Goal: Navigation & Orientation: Find specific page/section

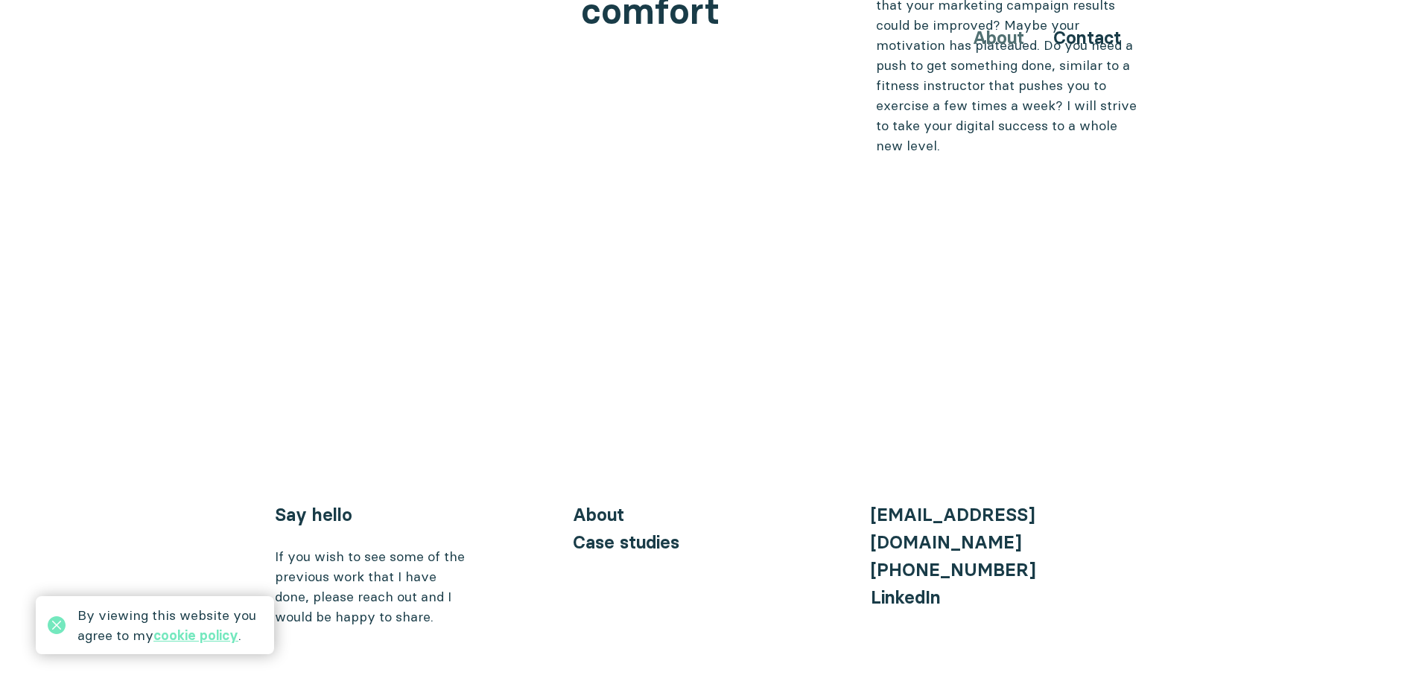
scroll to position [6094, 0]
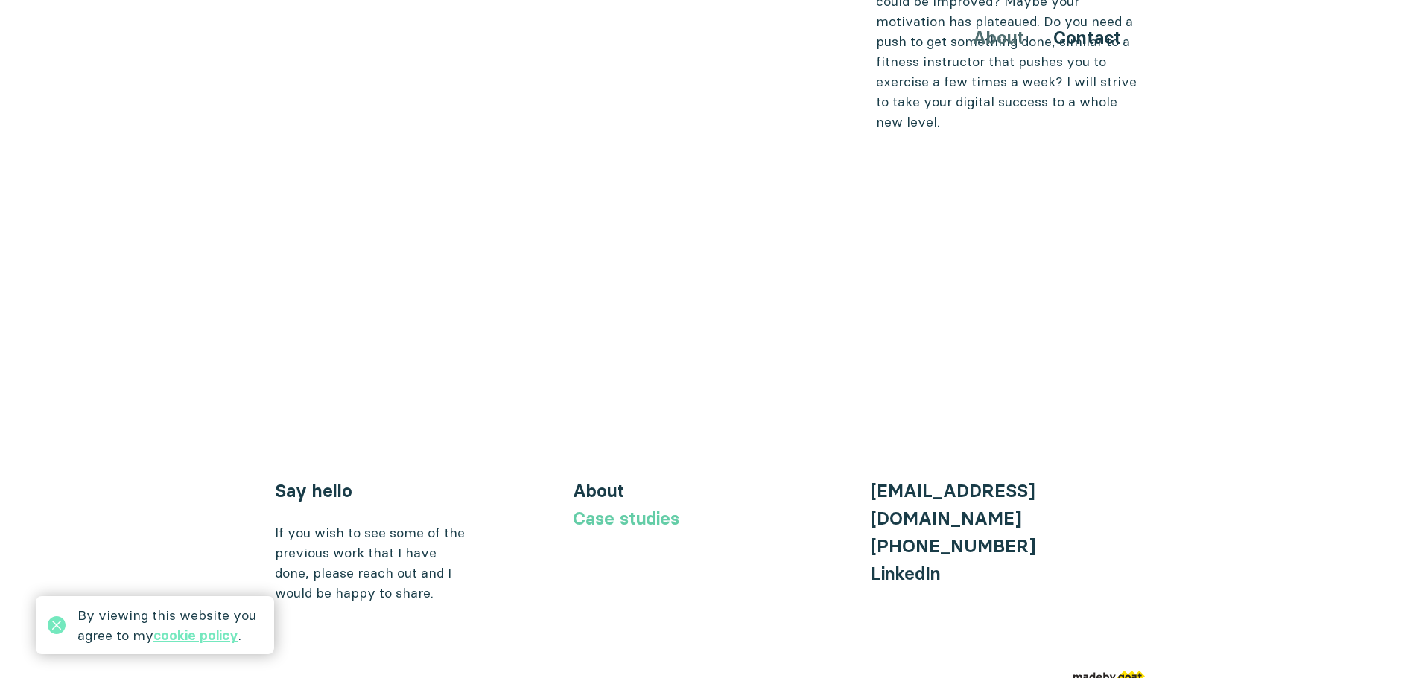
click at [628, 508] on link "Case studies" at bounding box center [626, 519] width 107 height 22
click at [629, 508] on link "Case studies" at bounding box center [626, 519] width 107 height 22
click at [624, 508] on link "Case studies" at bounding box center [626, 519] width 107 height 22
click at [605, 480] on link "About" at bounding box center [598, 491] width 51 height 22
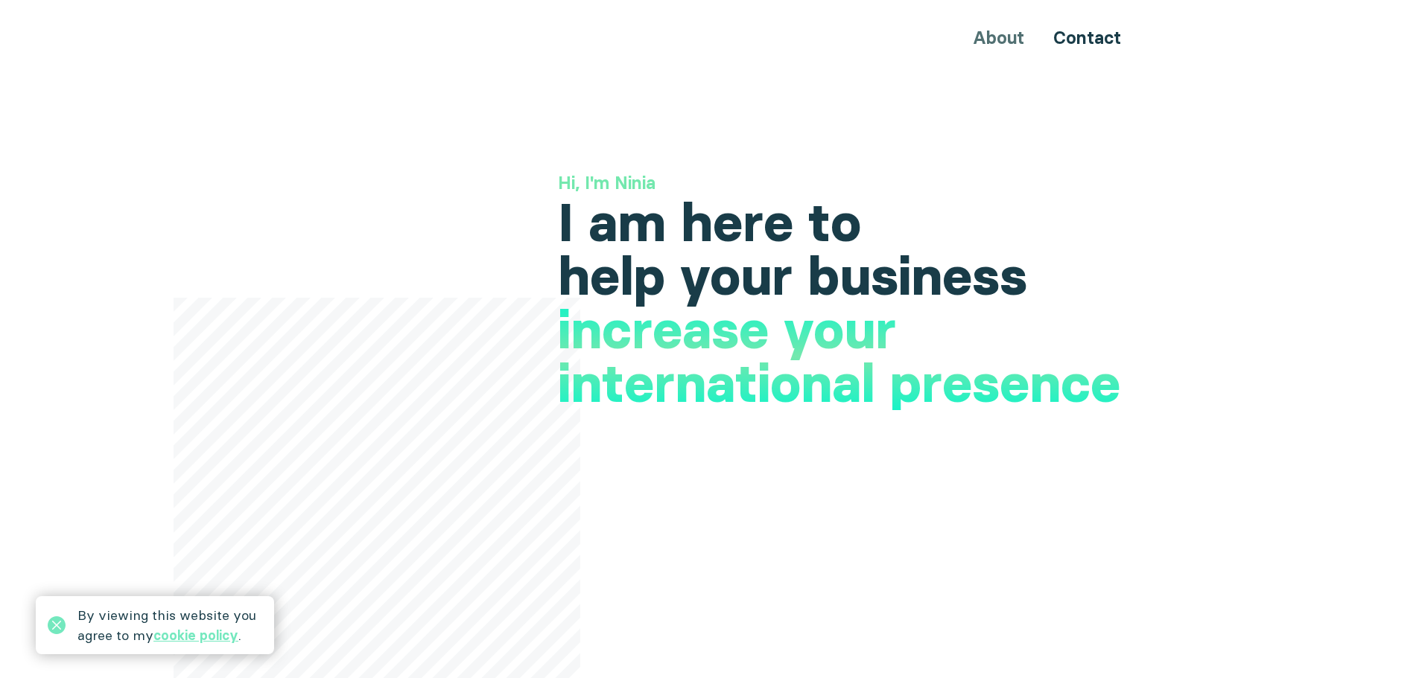
click at [982, 29] on div "About Contact" at bounding box center [710, 38] width 894 height 28
click at [982, 32] on div "About Contact" at bounding box center [710, 38] width 894 height 28
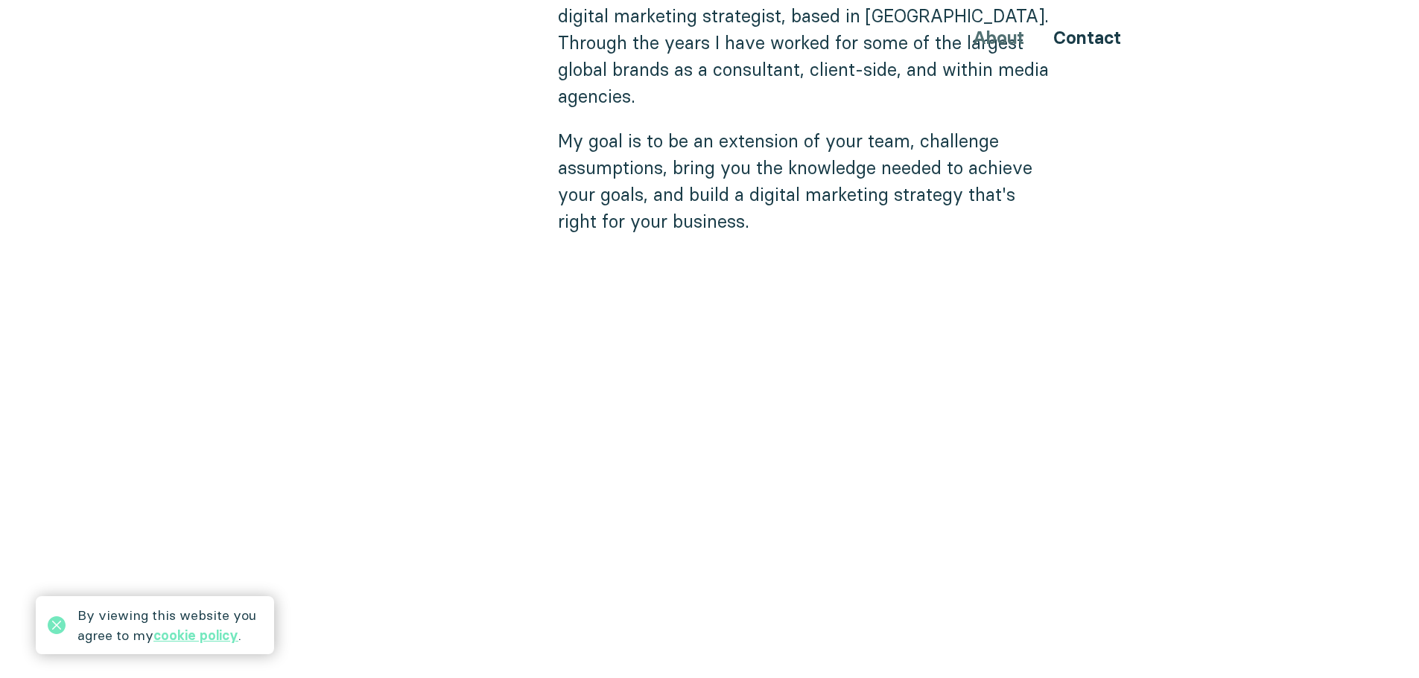
scroll to position [1564, 0]
